Goal: Task Accomplishment & Management: Manage account settings

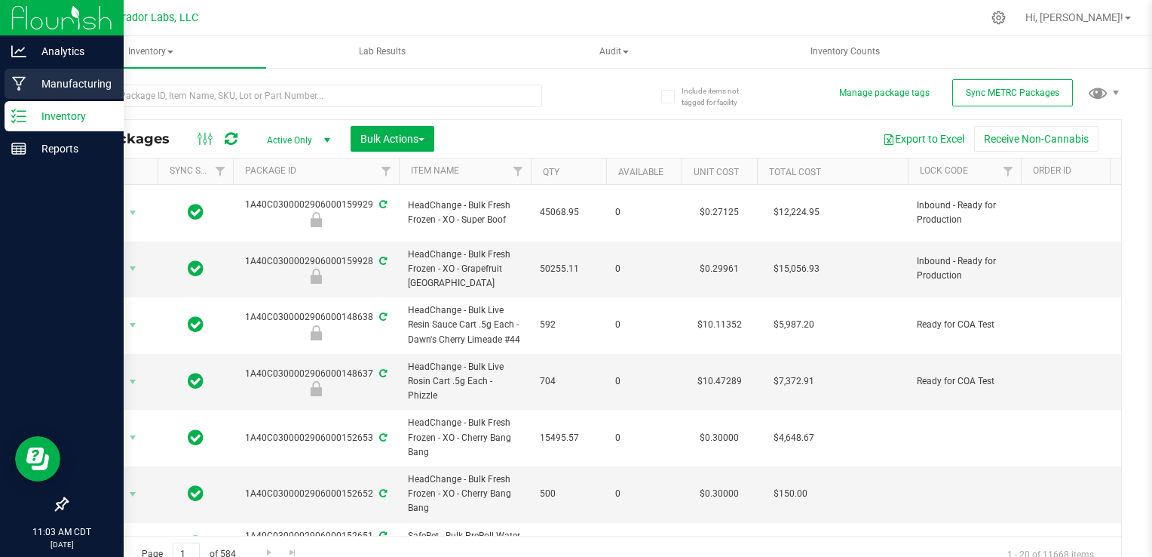
click at [15, 72] on div "Manufacturing" at bounding box center [64, 84] width 119 height 30
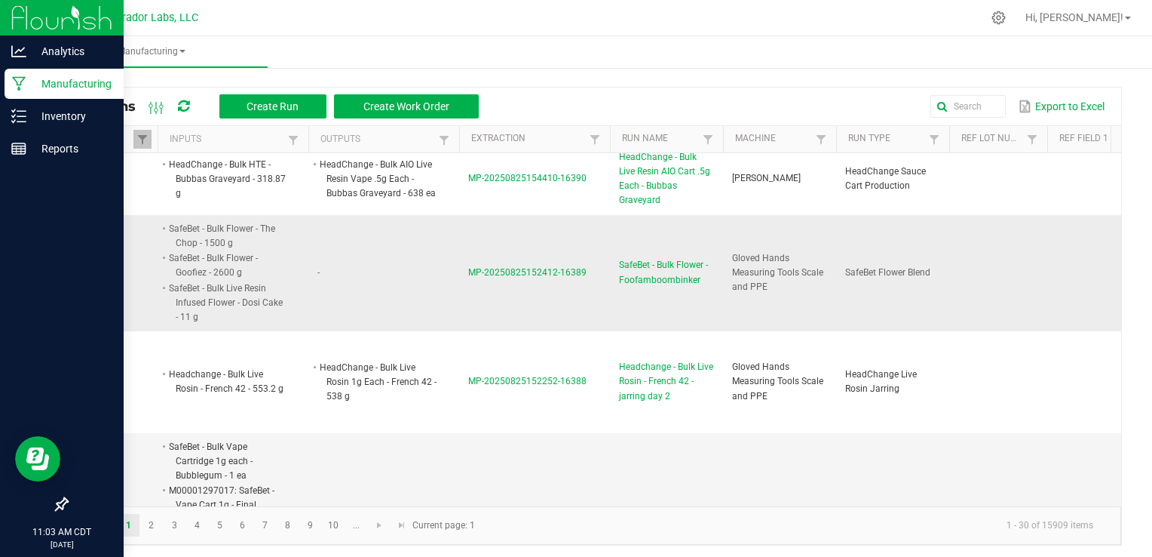
scroll to position [141, 0]
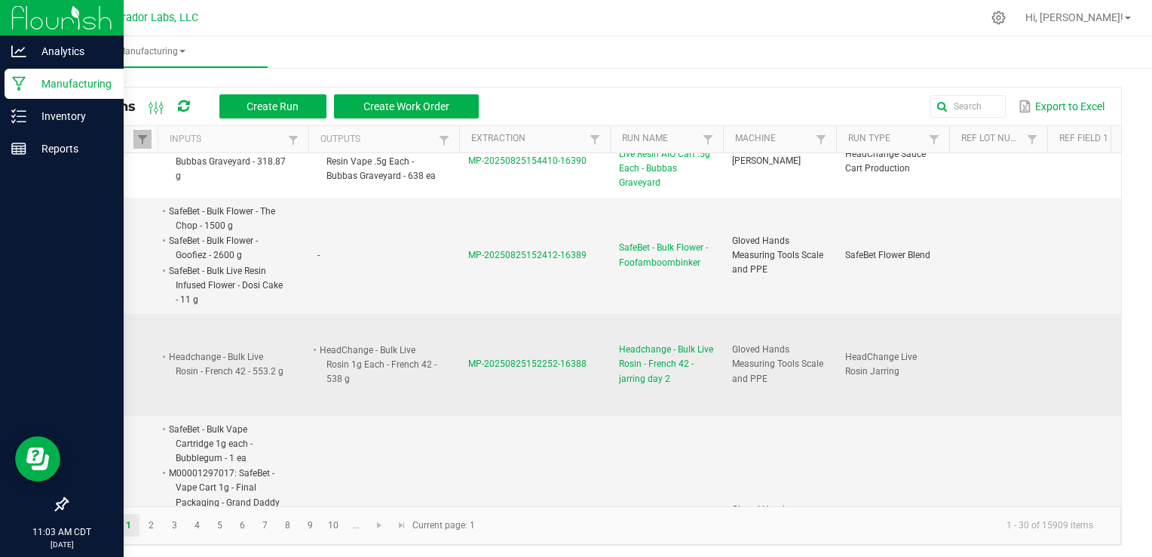
click at [658, 379] on span "Headchange - Bulk Live Rosin - French 42 - jarring day 2" at bounding box center [666, 364] width 95 height 44
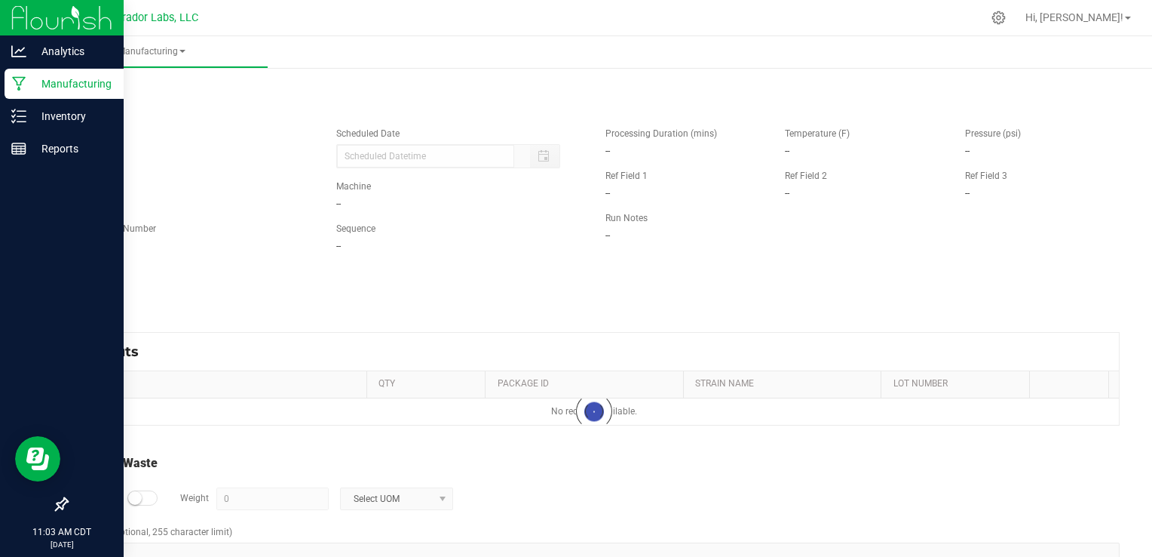
type input "[DATE] 10:21 AM"
type input "15.2 g"
type textarea "waste on gloves, jars, tools, mats"
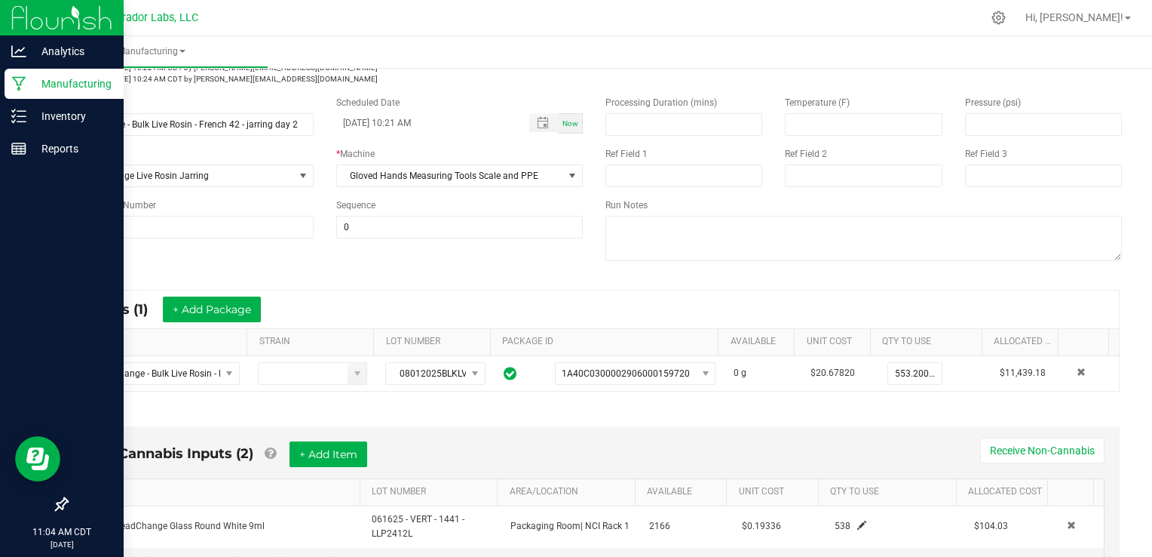
scroll to position [60, 0]
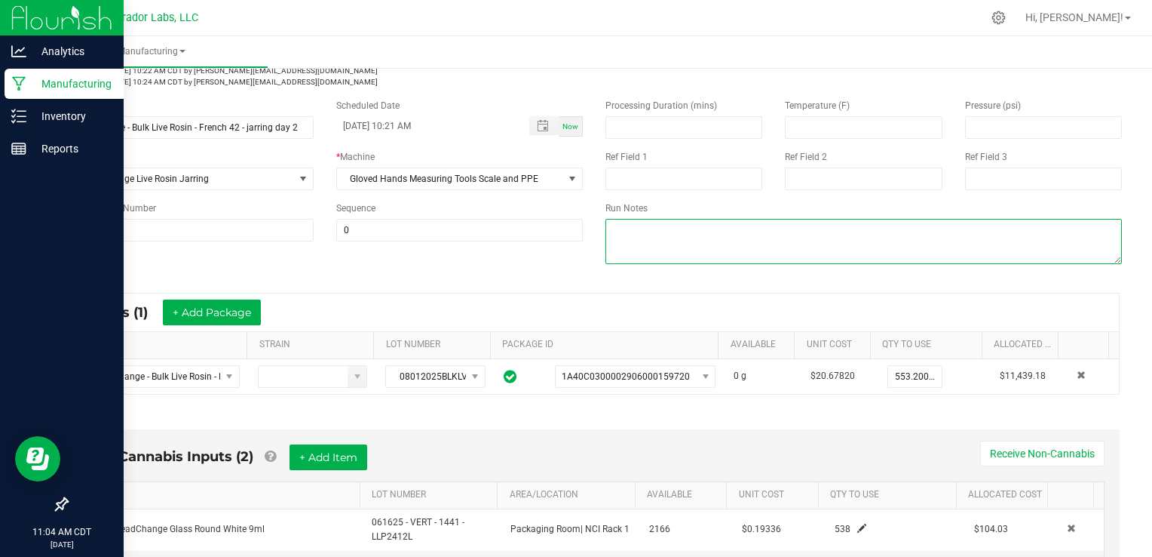
click at [694, 245] on textarea at bounding box center [864, 241] width 517 height 45
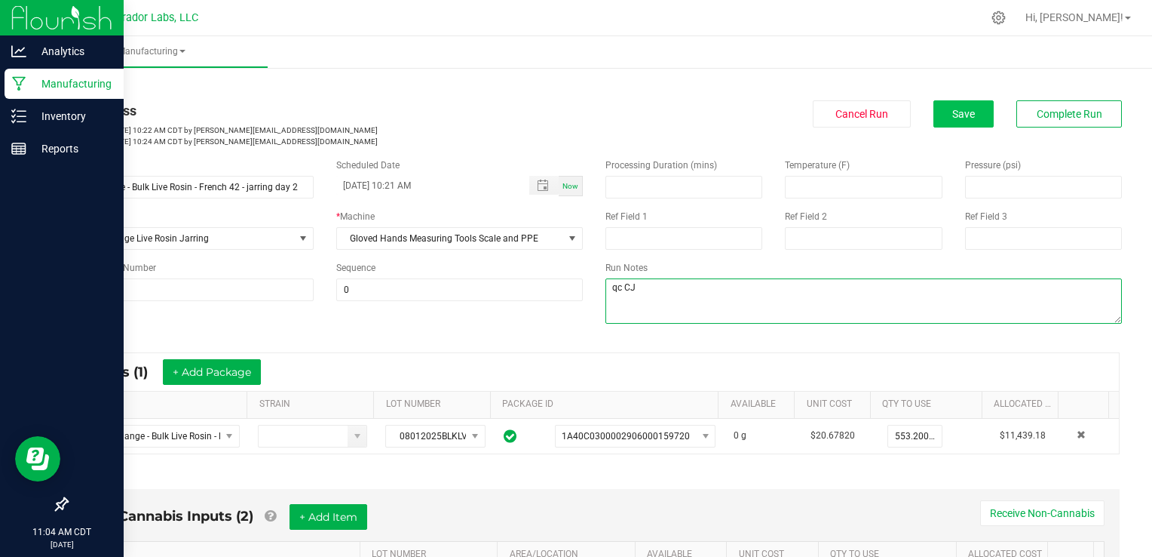
type textarea "qc CJ"
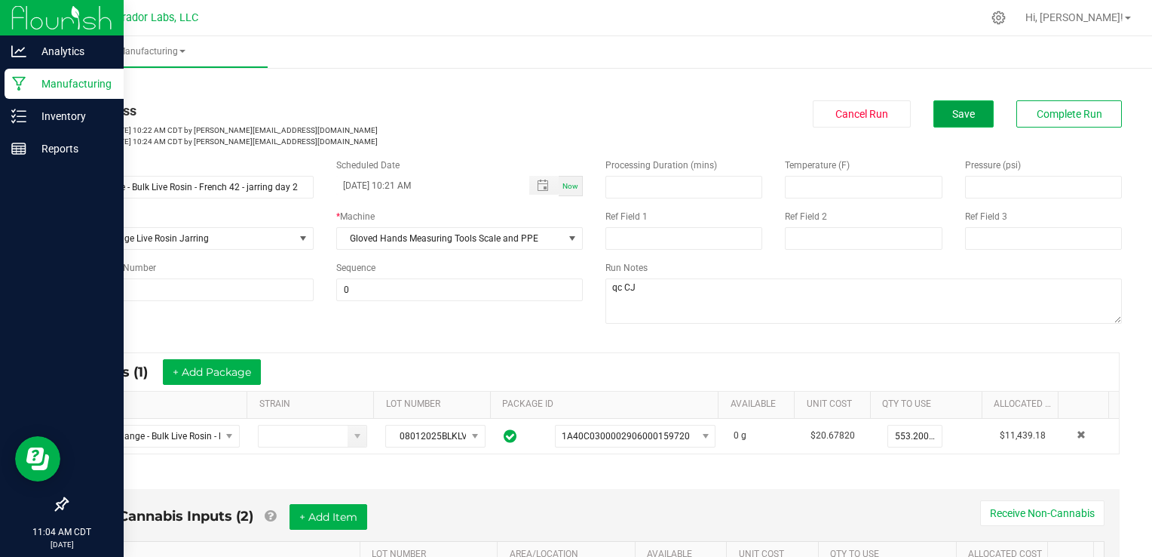
click at [953, 116] on span "Save" at bounding box center [964, 114] width 23 height 12
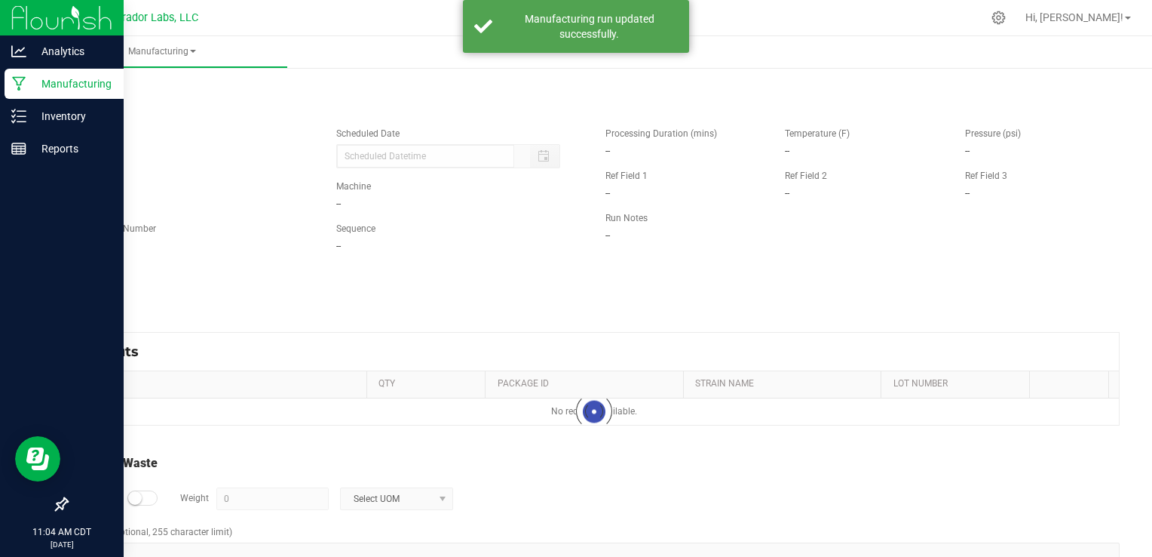
type input "[DATE] 10:21 AM"
type input "15.2 g"
type textarea "waste on gloves, jars, tools, mats"
